Goal: Use online tool/utility: Use online tool/utility

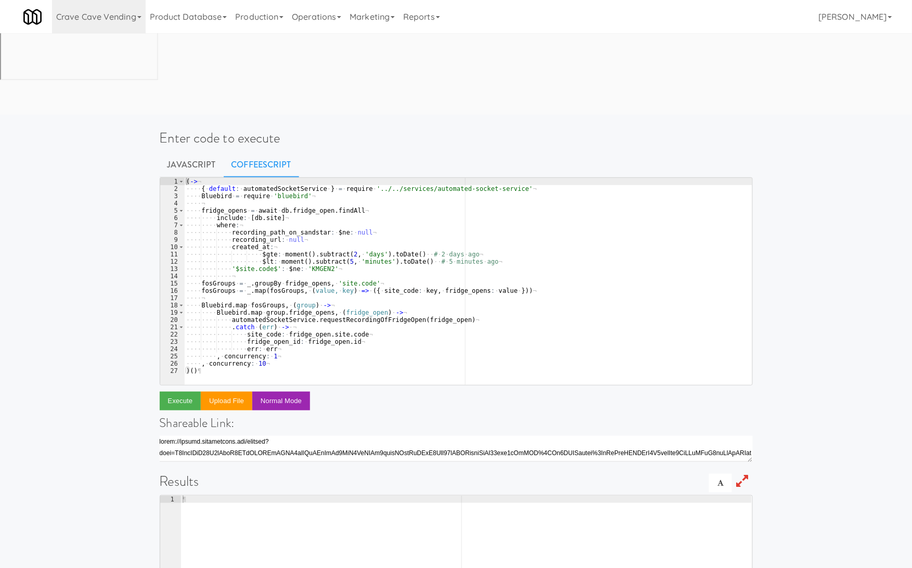
click at [773, 147] on div "Enter code to execute Javascript CoffeeScript 1 2 3 4 5 6 7 8 9 10 11 12 13 14 …" at bounding box center [456, 419] width 912 height 600
type textarea "Bluebird.map group.fridge_opens, (fridge_open) ->"
click at [227, 235] on div "( -> ¬ ···· { · default : · automatedSocketService · } · = · require · '../../s…" at bounding box center [468, 289] width 568 height 222
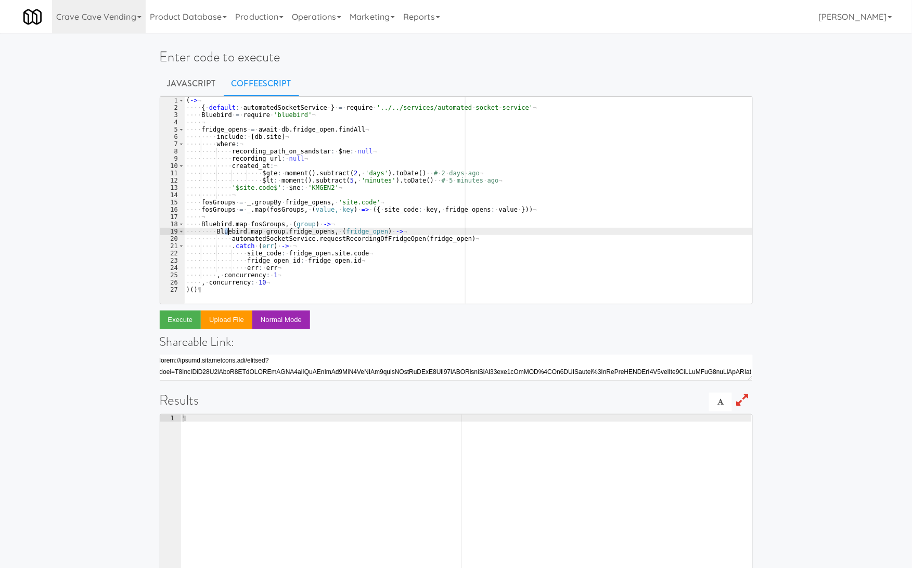
click at [292, 216] on div "( -> ¬ ···· { · default : · automatedSocketService · } · = · require · '../../s…" at bounding box center [468, 208] width 568 height 222
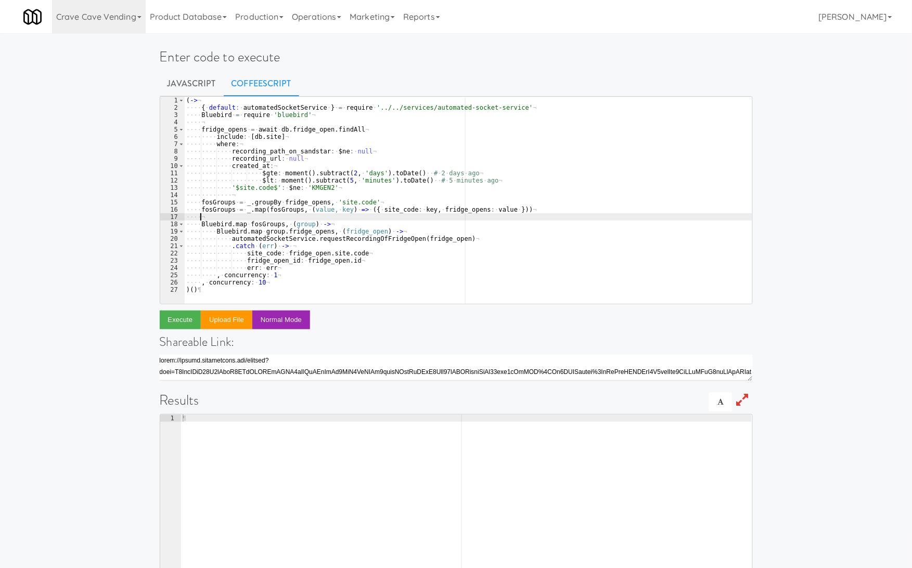
type textarea ", concurrency: 10 )()"
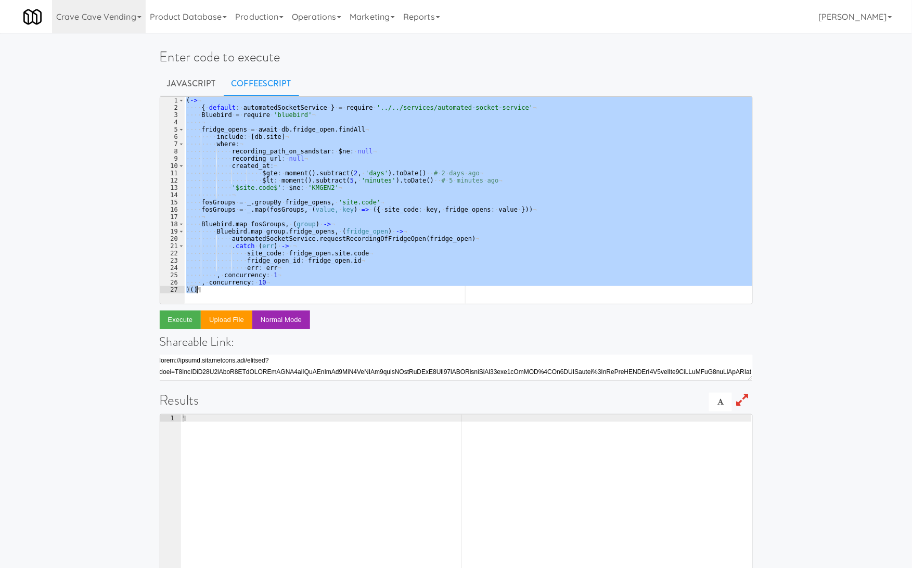
paste textarea
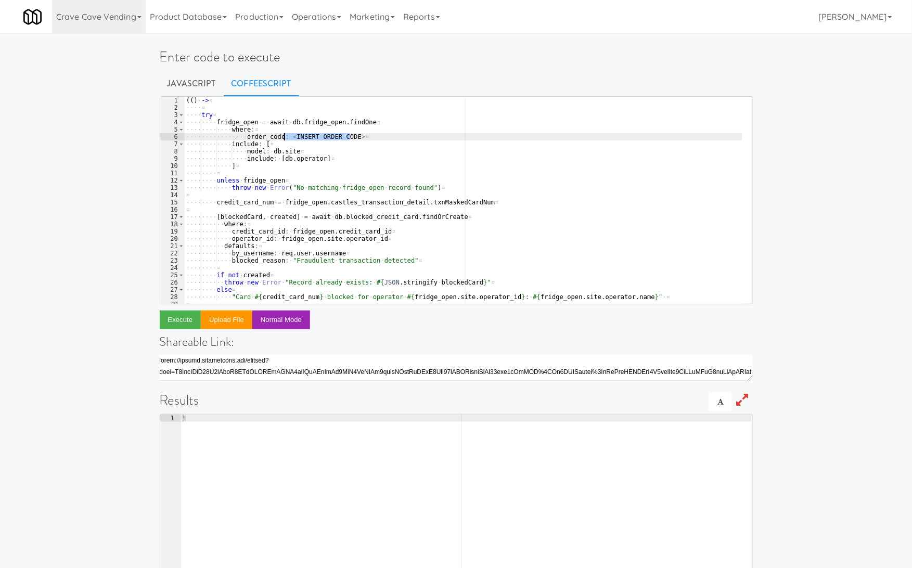
drag, startPoint x: 351, startPoint y: 136, endPoint x: 285, endPoint y: 136, distance: 66.1
click at [285, 136] on div "( ( ) · -> ¤ ···· ¤ ···· try ¤ ···· ···· fridge_open · = · await · db . fridge_…" at bounding box center [463, 208] width 558 height 222
paste textarea "485185"
click at [187, 323] on button "Execute" at bounding box center [181, 320] width 42 height 19
click at [292, 137] on div "( ( ) · -> ¤ ···· ¤ ···· try ¤ ···· ···· fridge_open · = · await · db . fridge_…" at bounding box center [463, 208] width 558 height 222
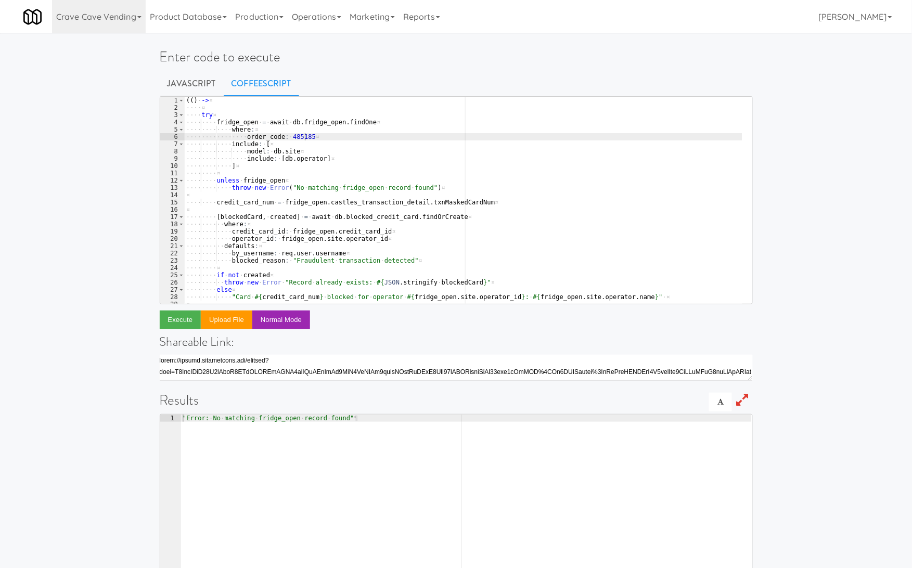
click at [292, 137] on div "( ( ) · -> ¤ ···· ¤ ···· try ¤ ···· ···· fridge_open · = · await · db . fridge_…" at bounding box center [463, 208] width 558 height 222
paste textarea "622303"
click at [188, 320] on button "Execute" at bounding box center [181, 320] width 42 height 19
click at [373, 149] on div "( ( ) · -> ¤ ···· ¤ ···· try ¤ ···· ···· fridge_open · = · await · db . fridge_…" at bounding box center [463, 208] width 558 height 222
type textarea "throw error )()"
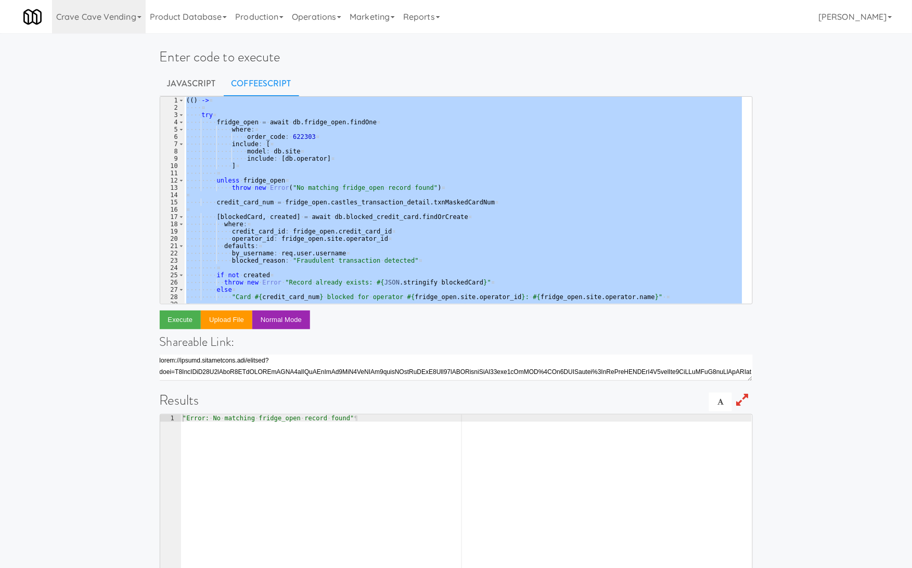
paste textarea
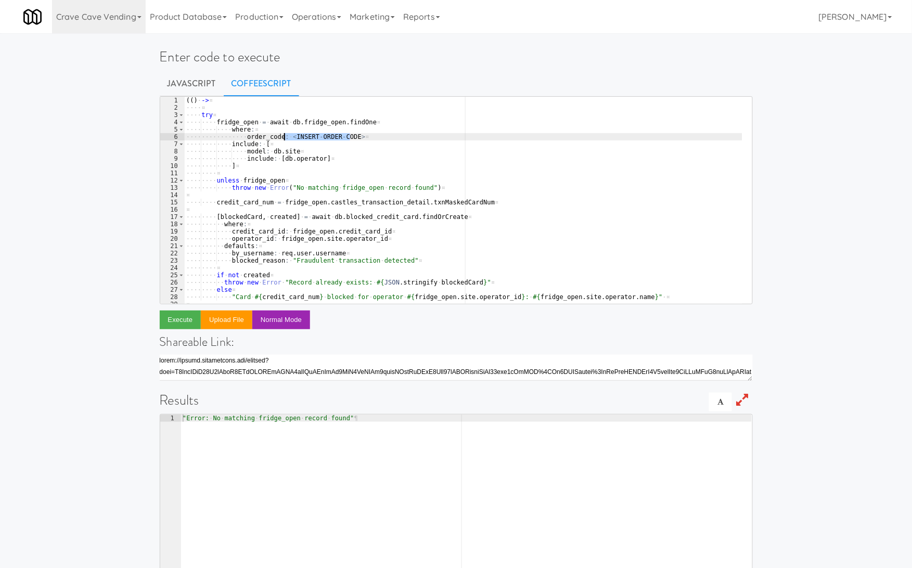
drag, startPoint x: 350, startPoint y: 134, endPoint x: 285, endPoint y: 136, distance: 65.1
click at [285, 136] on div "( ( ) · -> ¤ ···· ¤ ···· try ¤ ···· ···· fridge_open · = · await · db . fridge_…" at bounding box center [463, 208] width 558 height 222
paste textarea "1428322"
type textarea "order_code: 1428322"
click at [191, 324] on button "Execute" at bounding box center [181, 320] width 42 height 19
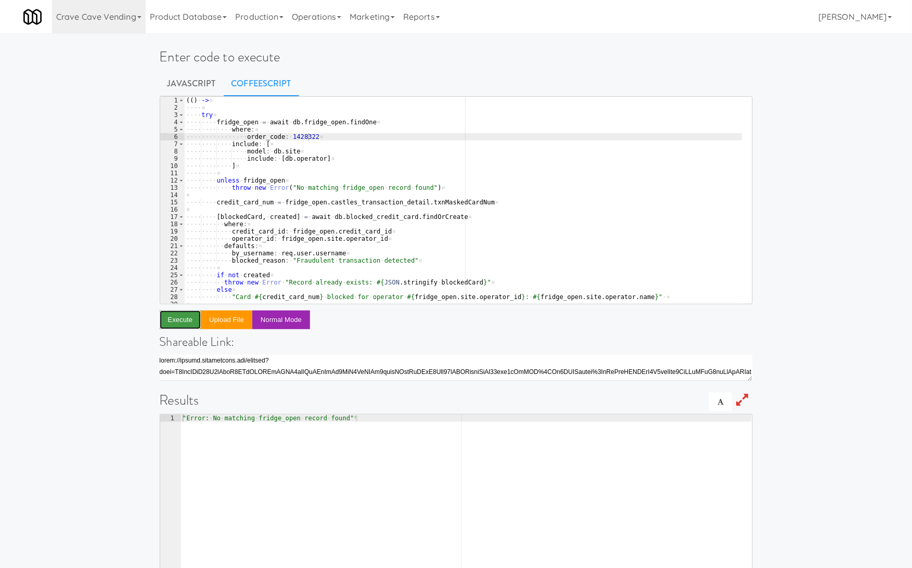
click at [178, 320] on button "Execute" at bounding box center [181, 320] width 42 height 19
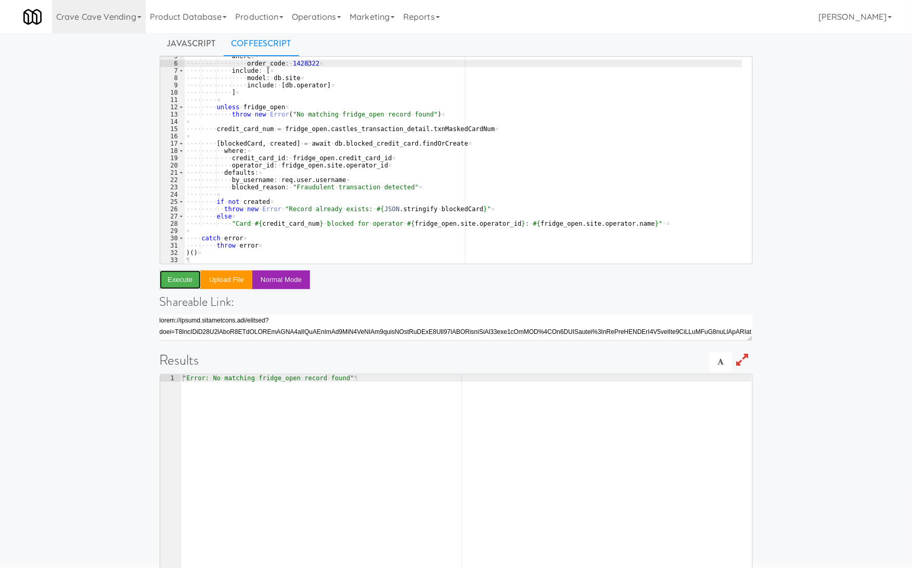
scroll to position [69, 0]
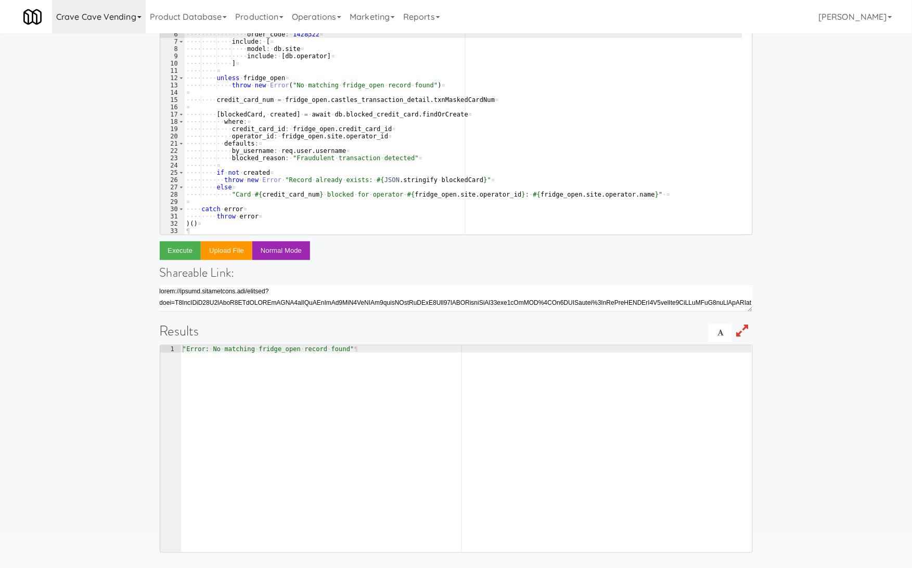
click at [89, 13] on link "Crave Cave Vending" at bounding box center [99, 16] width 94 height 33
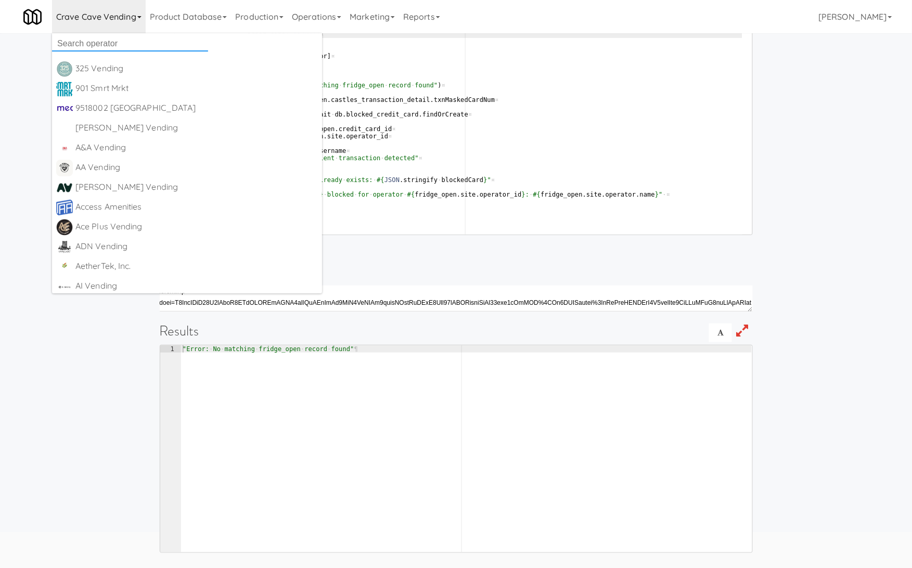
click at [103, 36] on input "text" at bounding box center [130, 44] width 156 height 16
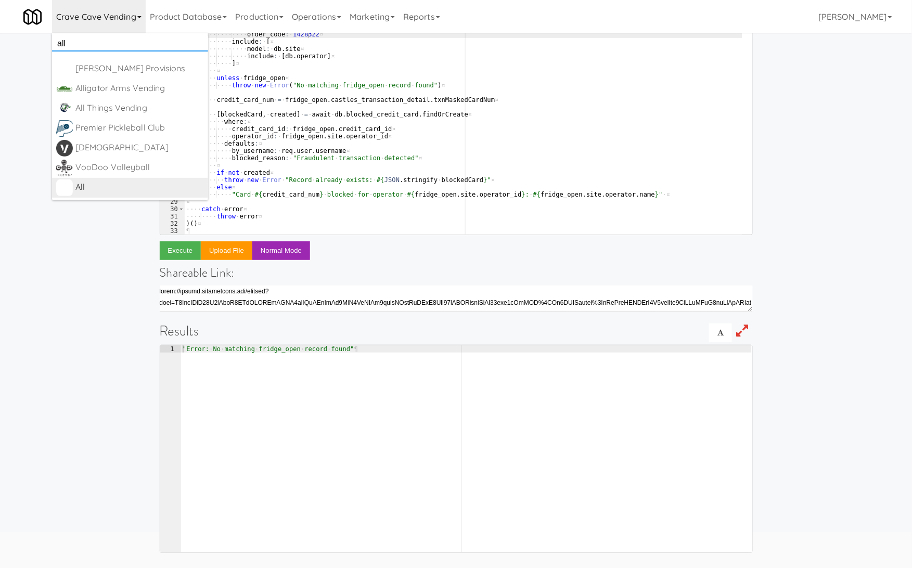
type input "all"
click at [144, 181] on div "All" at bounding box center [139, 188] width 129 height 16
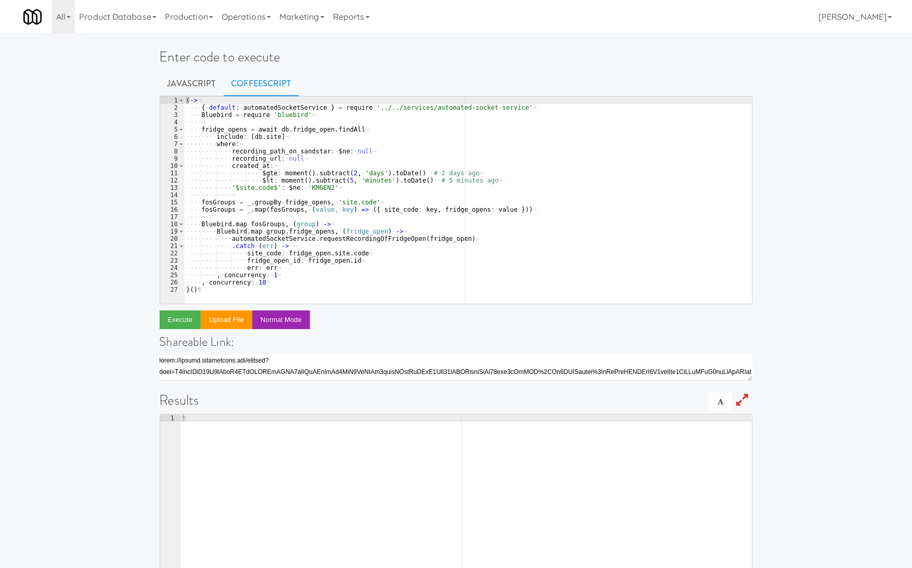
click at [322, 195] on div "( -> ¬ ···· { · default : · automatedSocketService · } · = · require · '../../s…" at bounding box center [468, 208] width 568 height 222
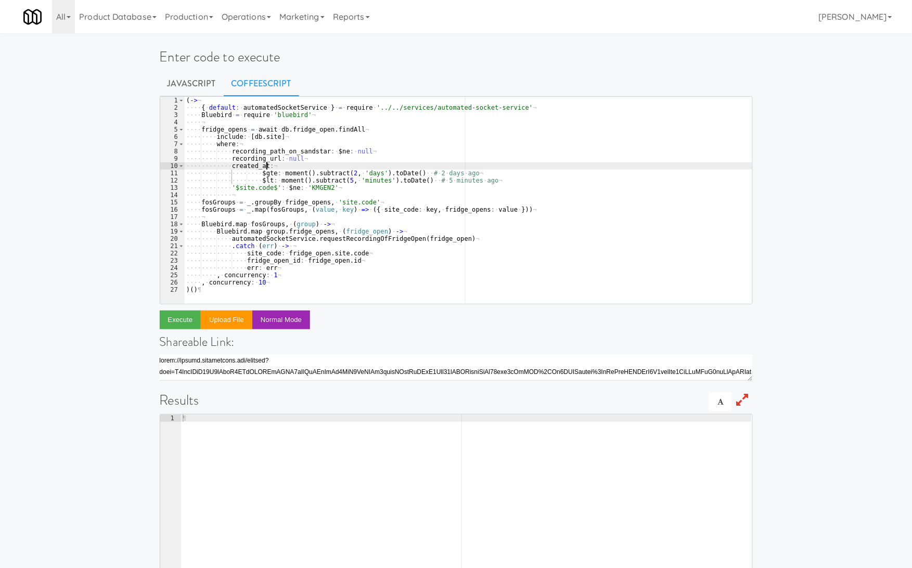
click at [383, 168] on div "( -> ¬ ···· { · default : · automatedSocketService · } · = · require · '../../s…" at bounding box center [468, 208] width 568 height 222
type textarea ", concurrency: 10 )()"
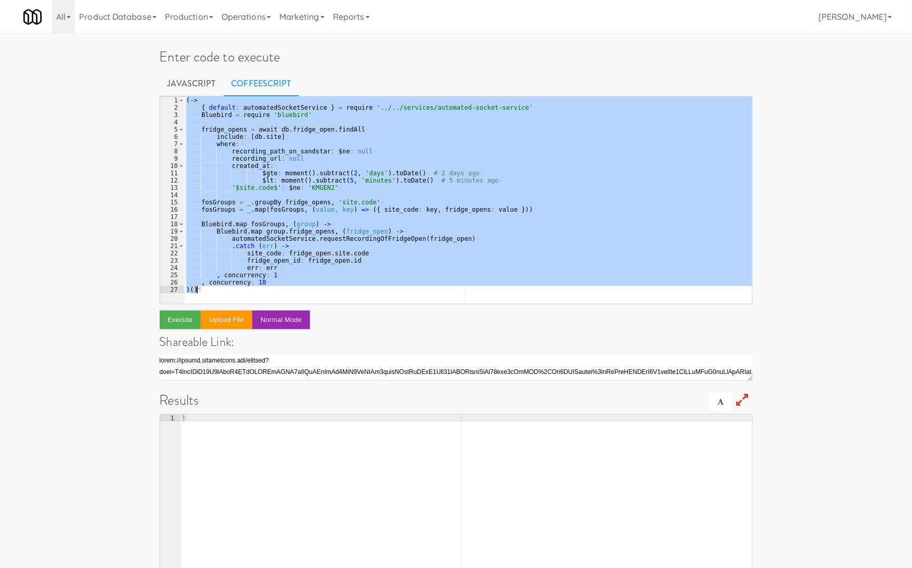
paste textarea
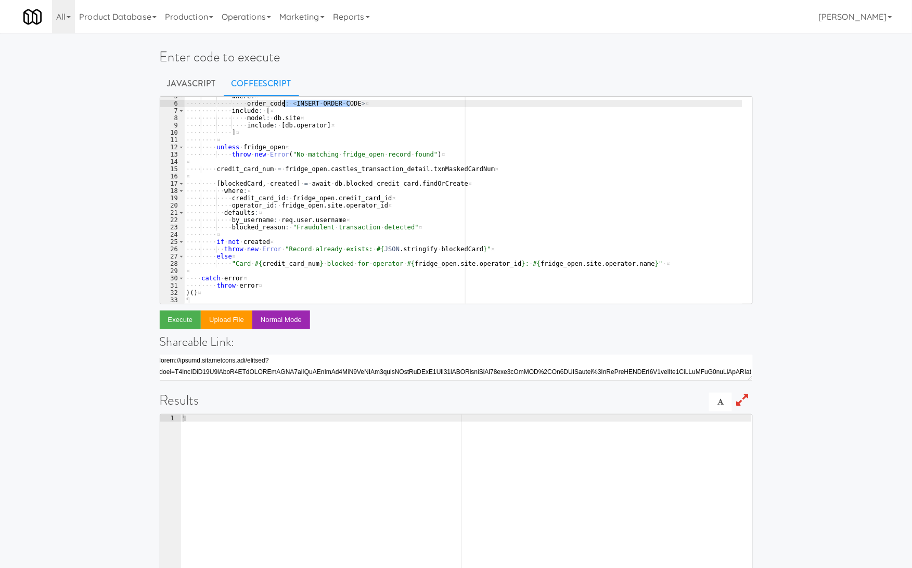
drag, startPoint x: 349, startPoint y: 107, endPoint x: 285, endPoint y: 105, distance: 64.6
click at [285, 105] on div "···· ···· ···· where : ¤ ···· ···· ···· ···· order_code : · < INSERT - ORDER - …" at bounding box center [463, 204] width 558 height 222
paste textarea "1428322"
click at [191, 329] on button "Execute" at bounding box center [181, 320] width 42 height 19
click at [292, 102] on div "···· ···· ···· where : ¤ ···· ···· ···· ···· order_code : · 1428322 ¤ ···· ····…" at bounding box center [463, 204] width 558 height 222
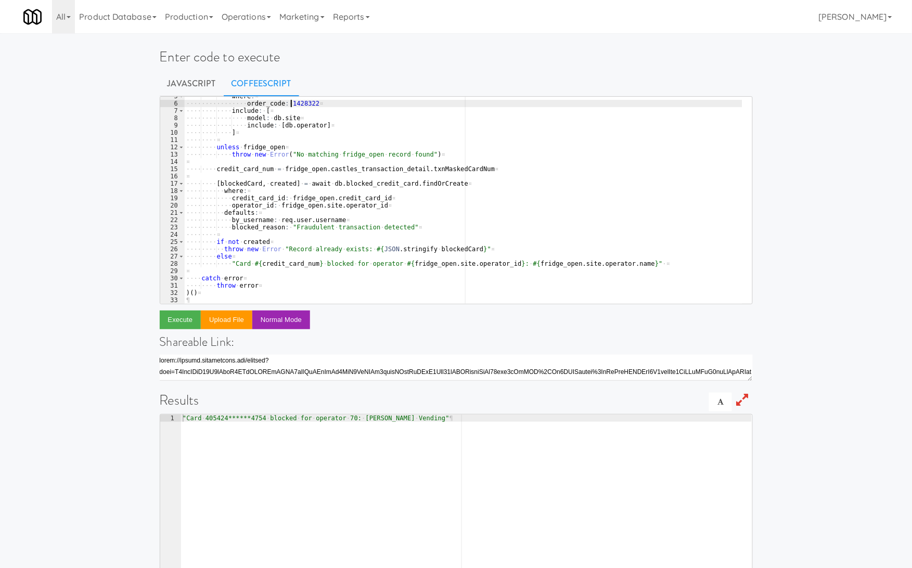
click at [295, 102] on div "···· ···· ···· where : ¤ ···· ···· ···· ···· order_code : · 1428322 ¤ ···· ····…" at bounding box center [463, 204] width 558 height 222
paste textarea "622303"
click at [184, 319] on button "Execute" at bounding box center [181, 320] width 42 height 19
click at [292, 108] on div "···· ···· ···· where : ¤ ···· ···· ···· ···· order_code : · 622303 ¤ ···· ···· …" at bounding box center [463, 204] width 558 height 222
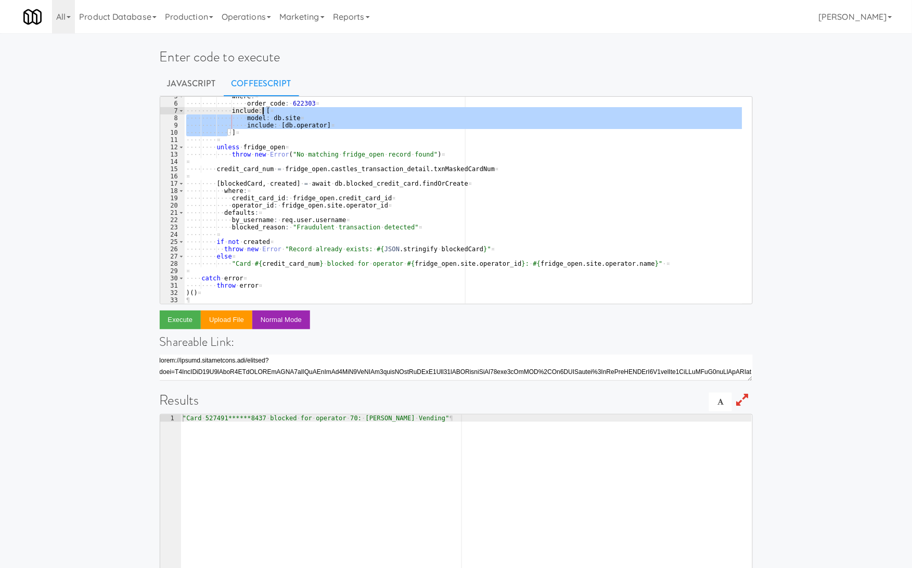
click at [292, 106] on div "···· ···· ···· where : ¤ ···· ···· ···· ···· order_code : · 622303 ¤ ···· ···· …" at bounding box center [463, 204] width 558 height 222
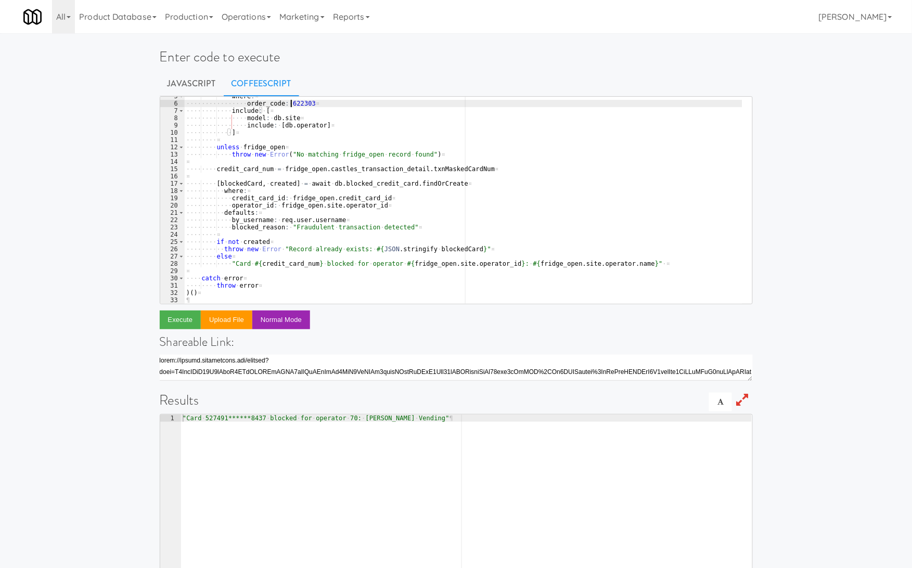
click at [292, 106] on div "···· ···· ···· where : ¤ ···· ···· ···· ···· order_code : · 622303 ¤ ···· ···· …" at bounding box center [463, 204] width 558 height 222
paste textarea "485185"
type textarea "order_code: 485185"
click at [188, 318] on button "Execute" at bounding box center [181, 320] width 42 height 19
